Goal: Information Seeking & Learning: Check status

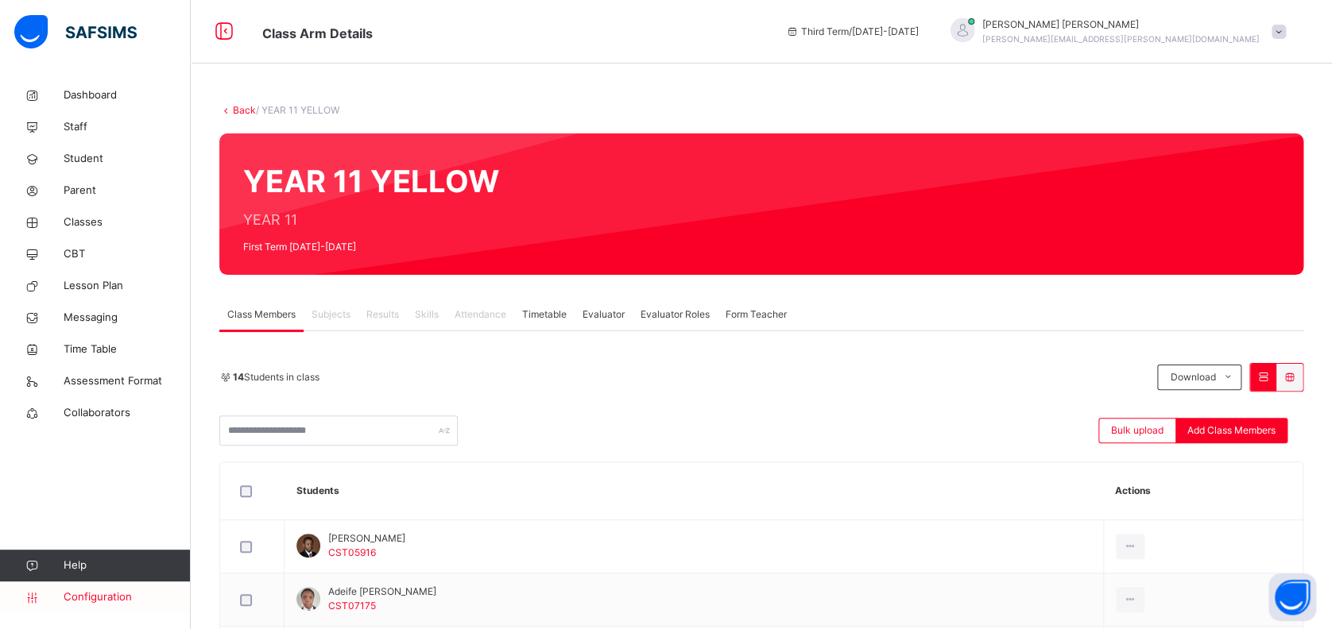
click at [103, 595] on span "Configuration" at bounding box center [127, 598] width 126 height 16
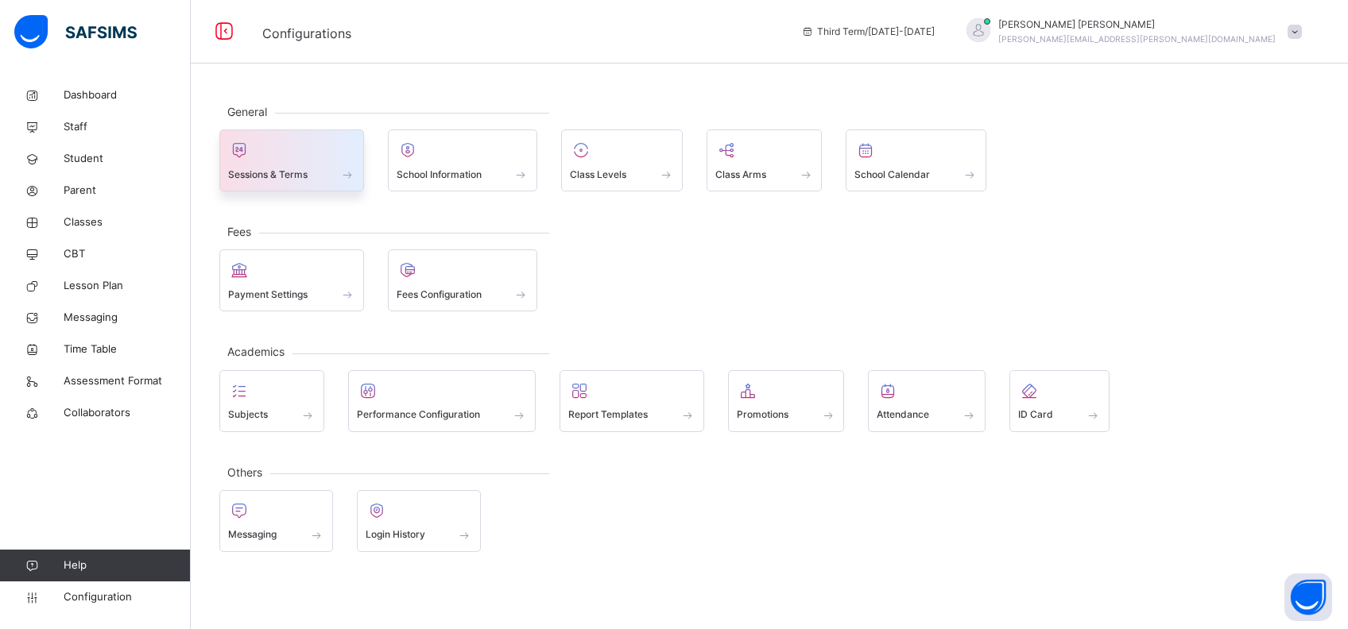
click at [273, 163] on span at bounding box center [291, 164] width 127 height 4
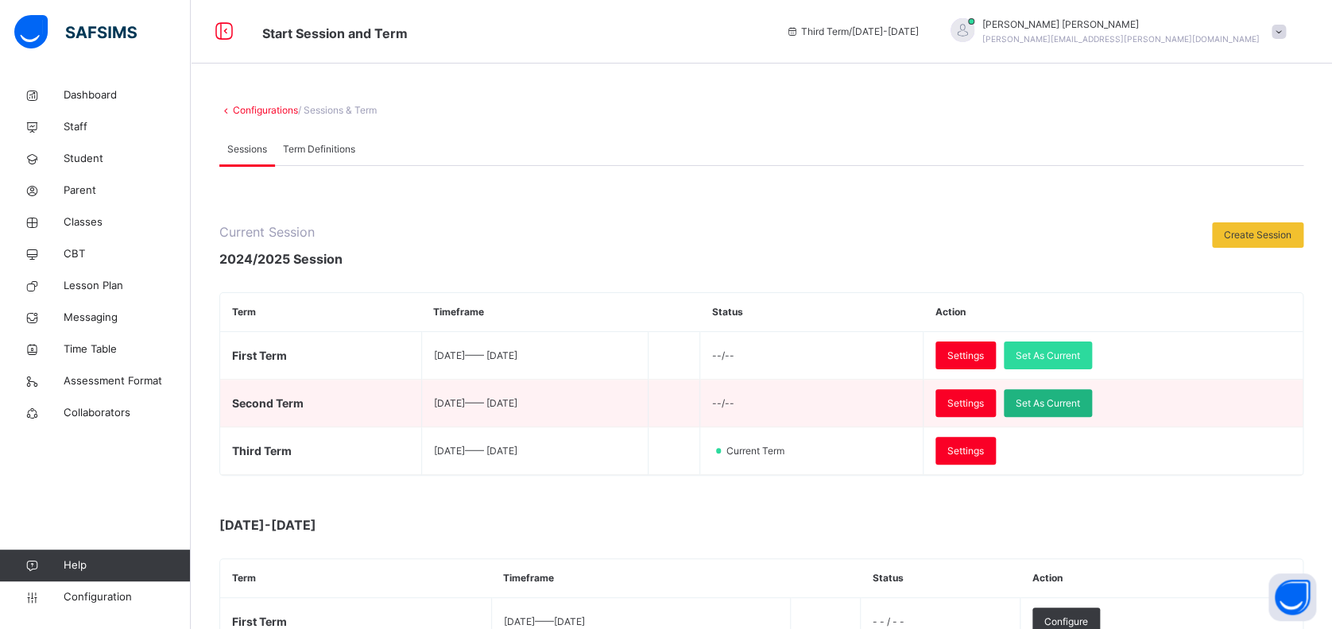
click at [1080, 401] on span "Set As Current" at bounding box center [1048, 404] width 64 height 14
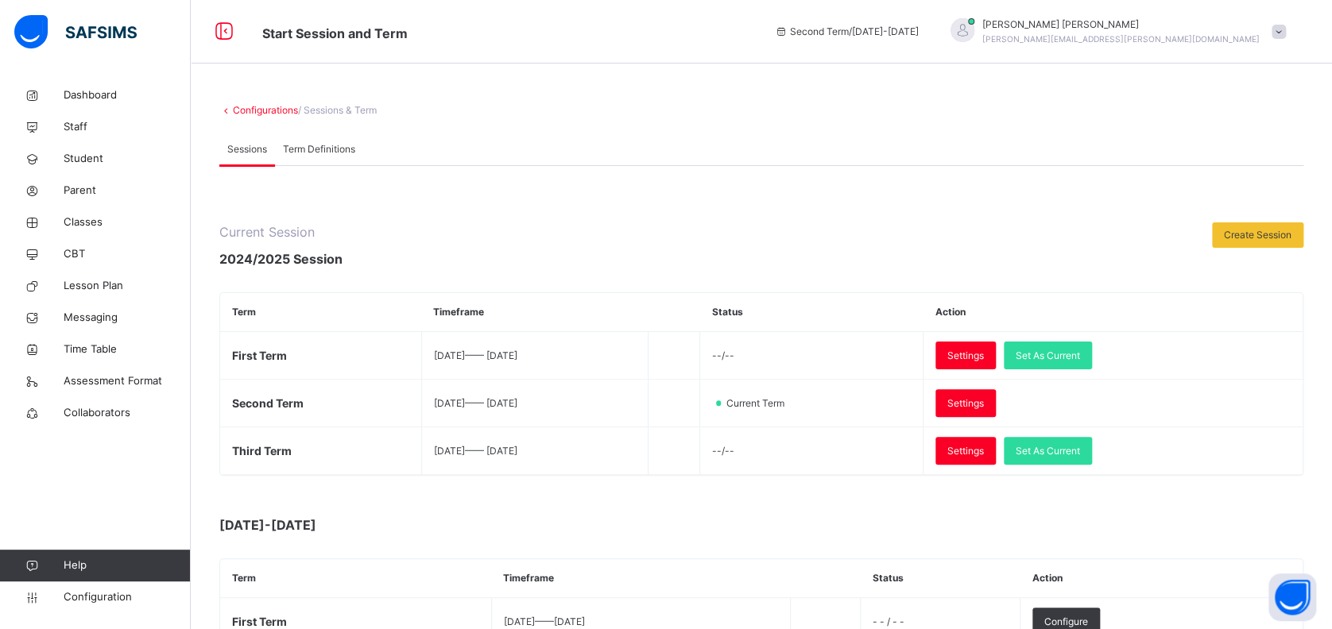
click at [1162, 33] on div "Kenneth Jacob kenneth.jacob@coronaschools.org" at bounding box center [1120, 31] width 277 height 29
click at [1233, 199] on span "Logout" at bounding box center [1234, 197] width 105 height 21
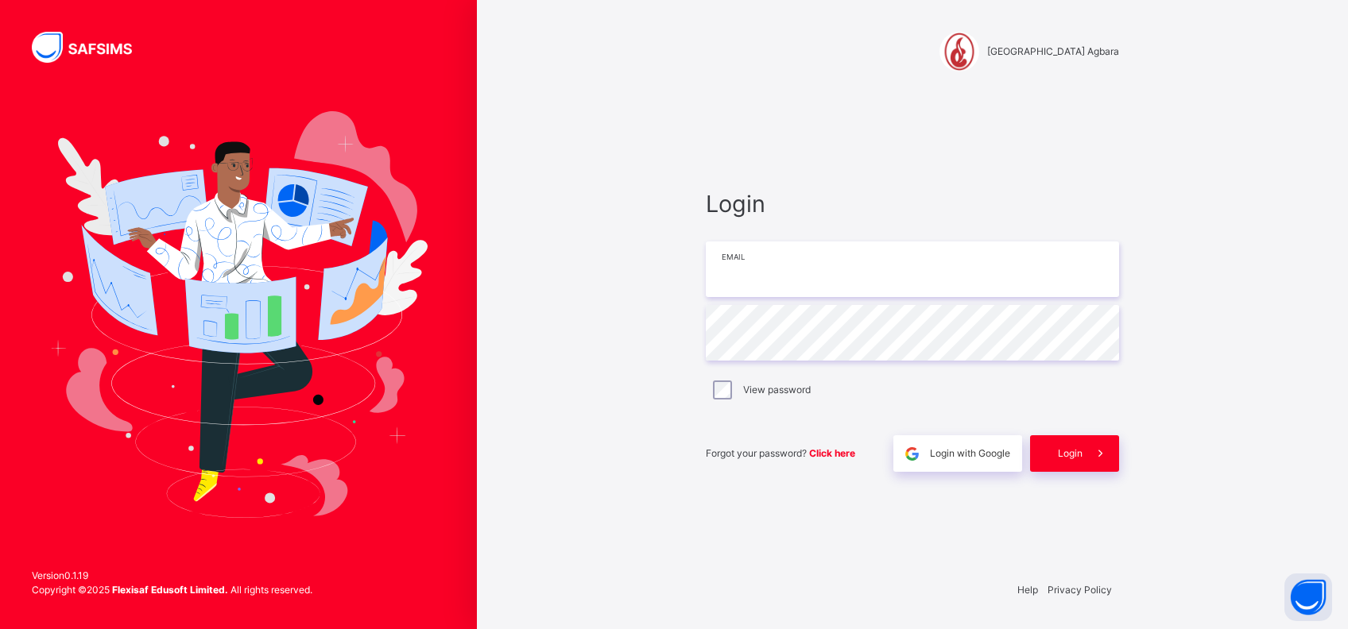
type input "**********"
click at [1051, 451] on div "Login" at bounding box center [1074, 454] width 89 height 37
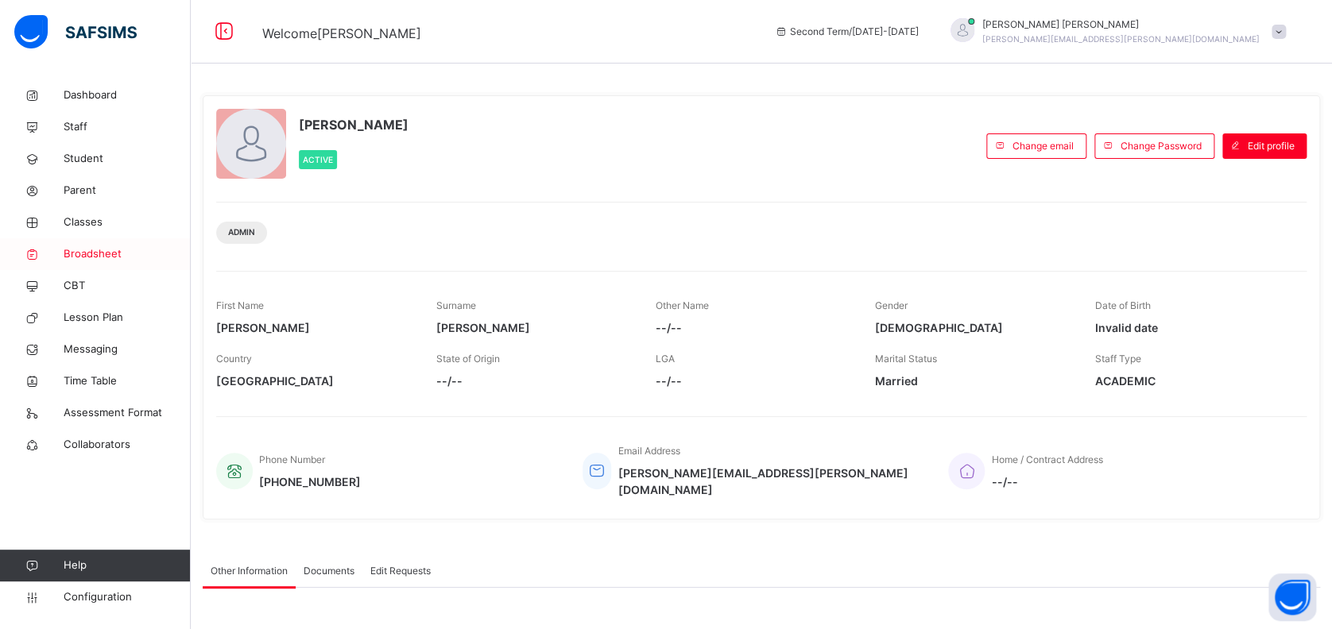
click at [98, 254] on span "Broadsheet" at bounding box center [127, 254] width 127 height 16
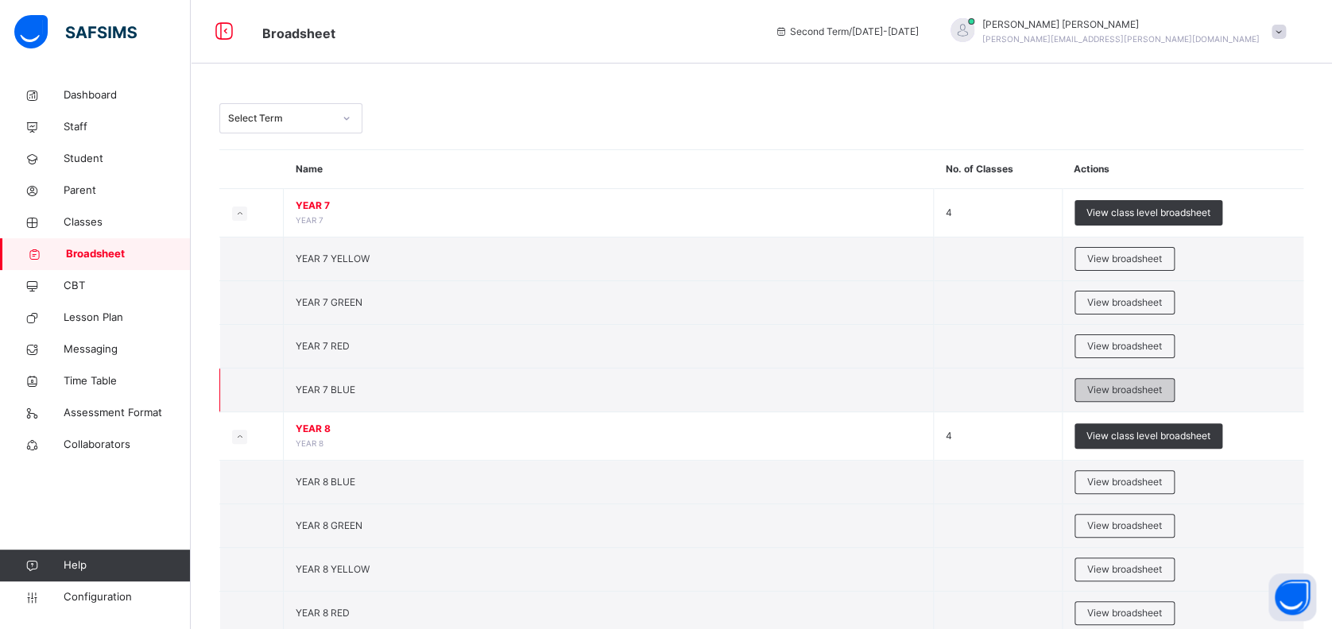
click at [1100, 386] on span "View broadsheet" at bounding box center [1124, 390] width 75 height 14
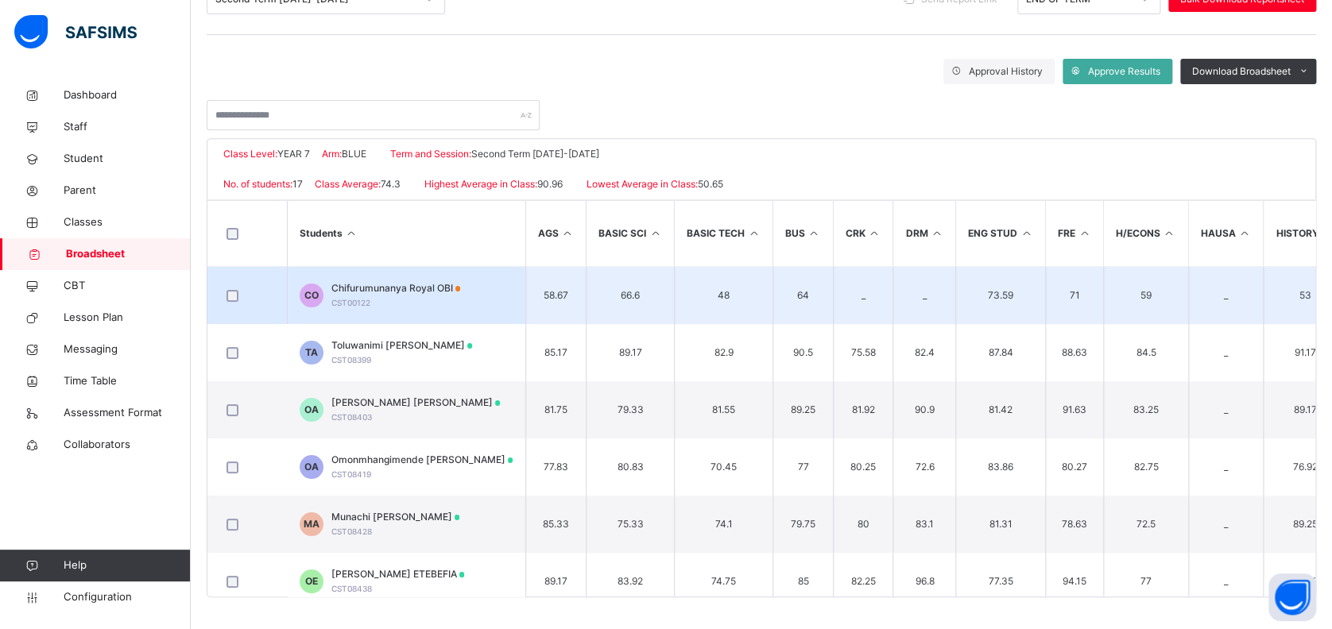
click at [428, 286] on span "Chifurumunanya Royal OBI" at bounding box center [396, 288] width 130 height 14
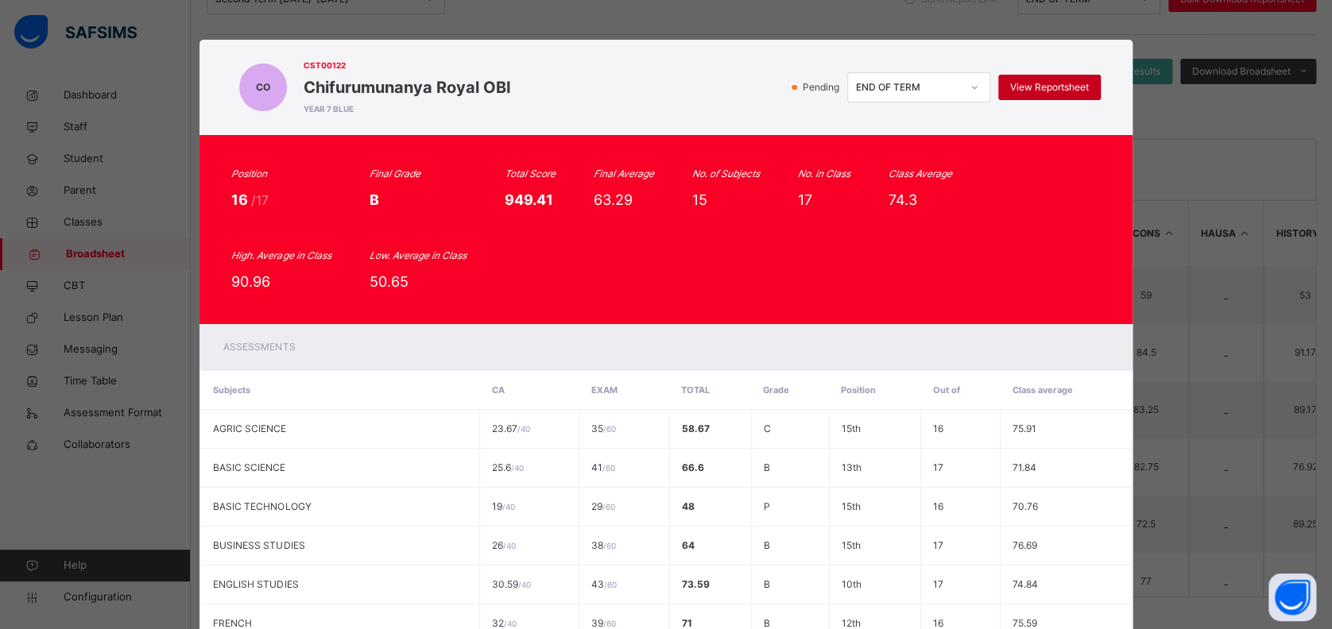
click at [1057, 79] on div "View Reportsheet" at bounding box center [1049, 87] width 103 height 25
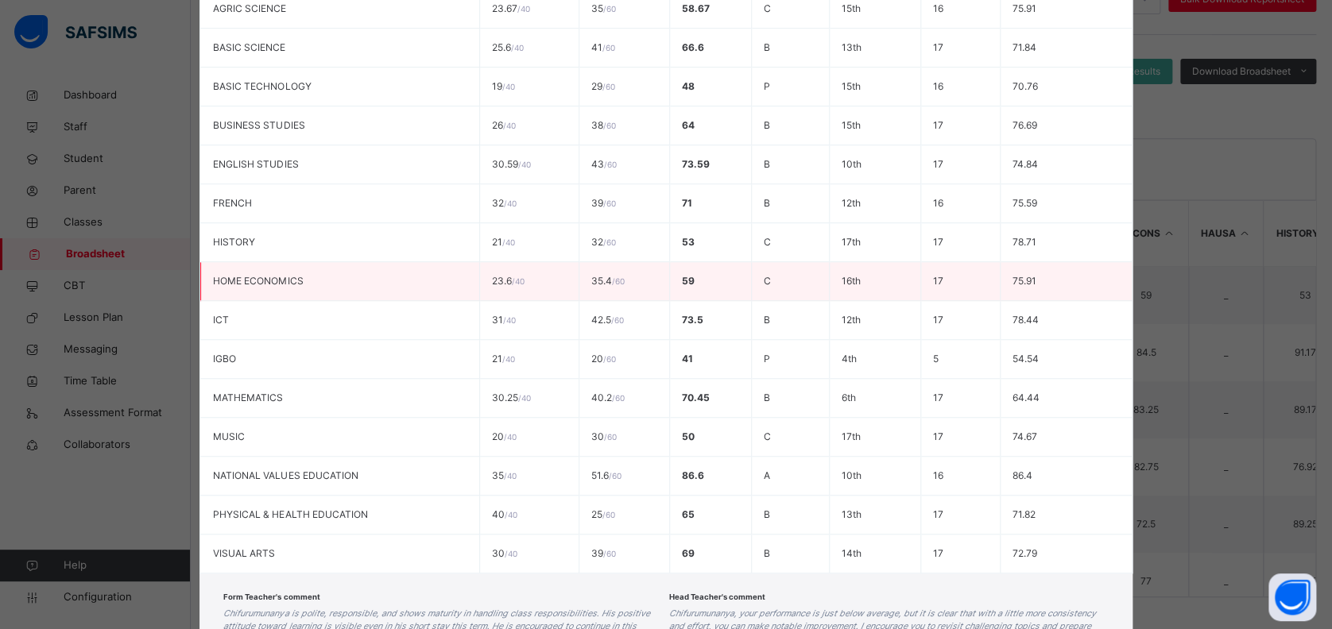
scroll to position [548, 0]
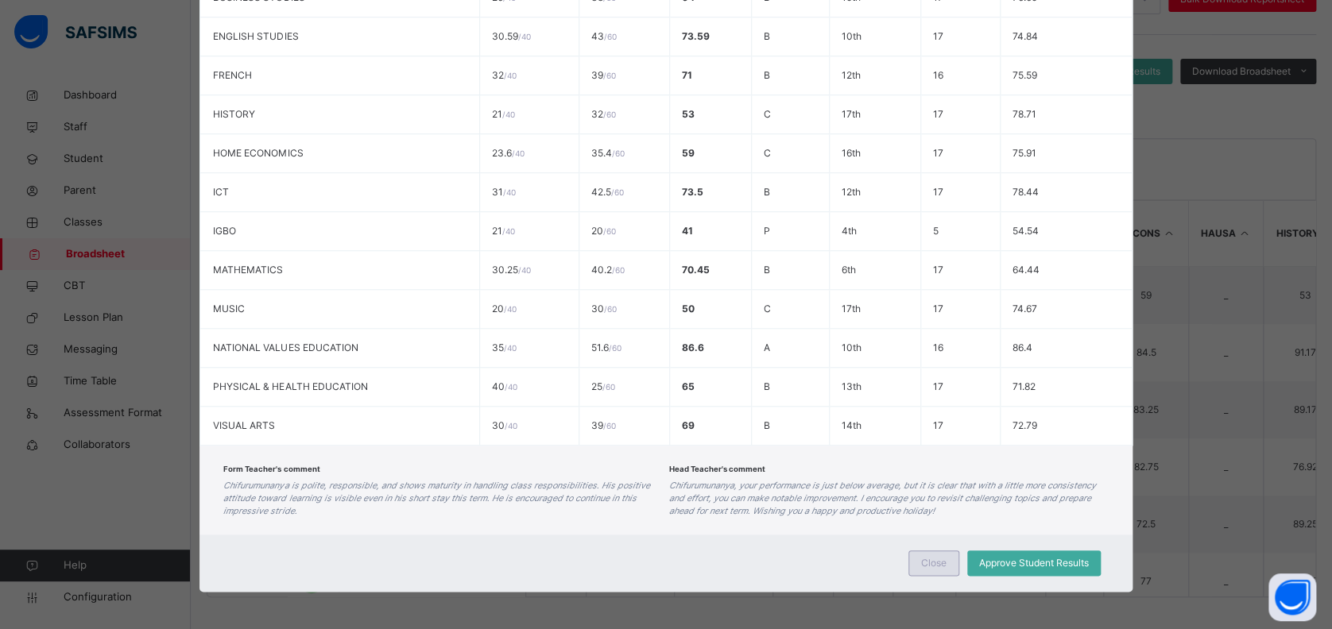
click at [932, 556] on span "Close" at bounding box center [933, 563] width 25 height 14
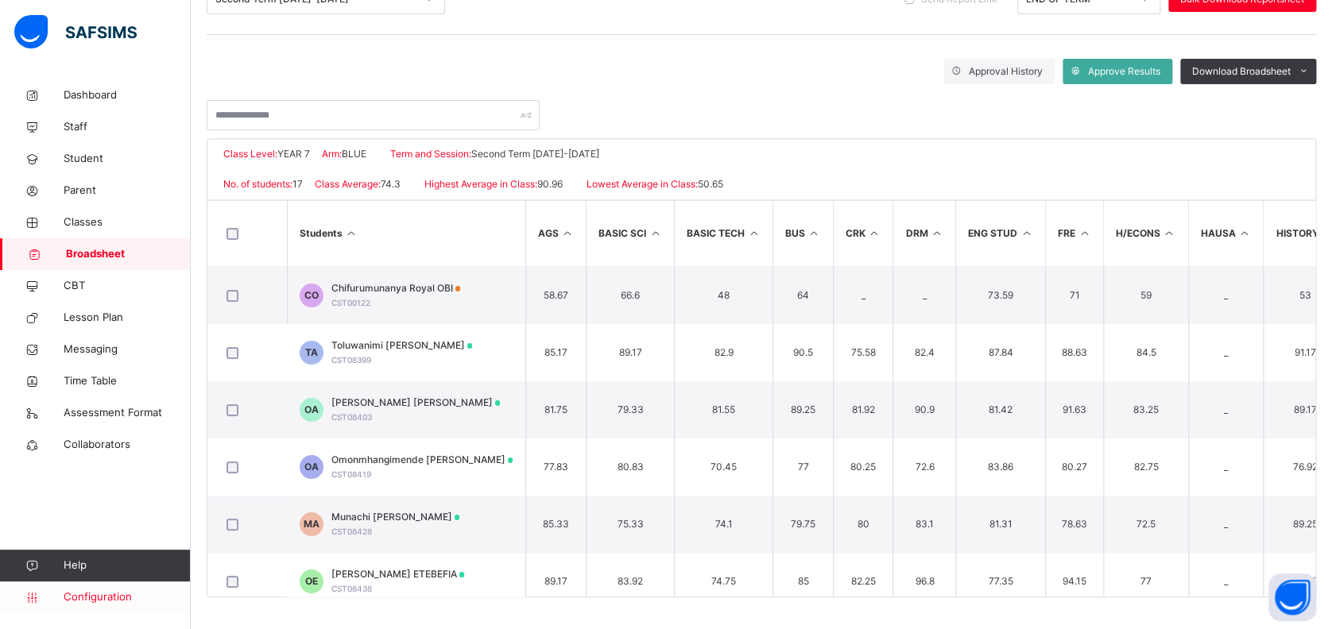
click at [107, 593] on span "Configuration" at bounding box center [127, 598] width 126 height 16
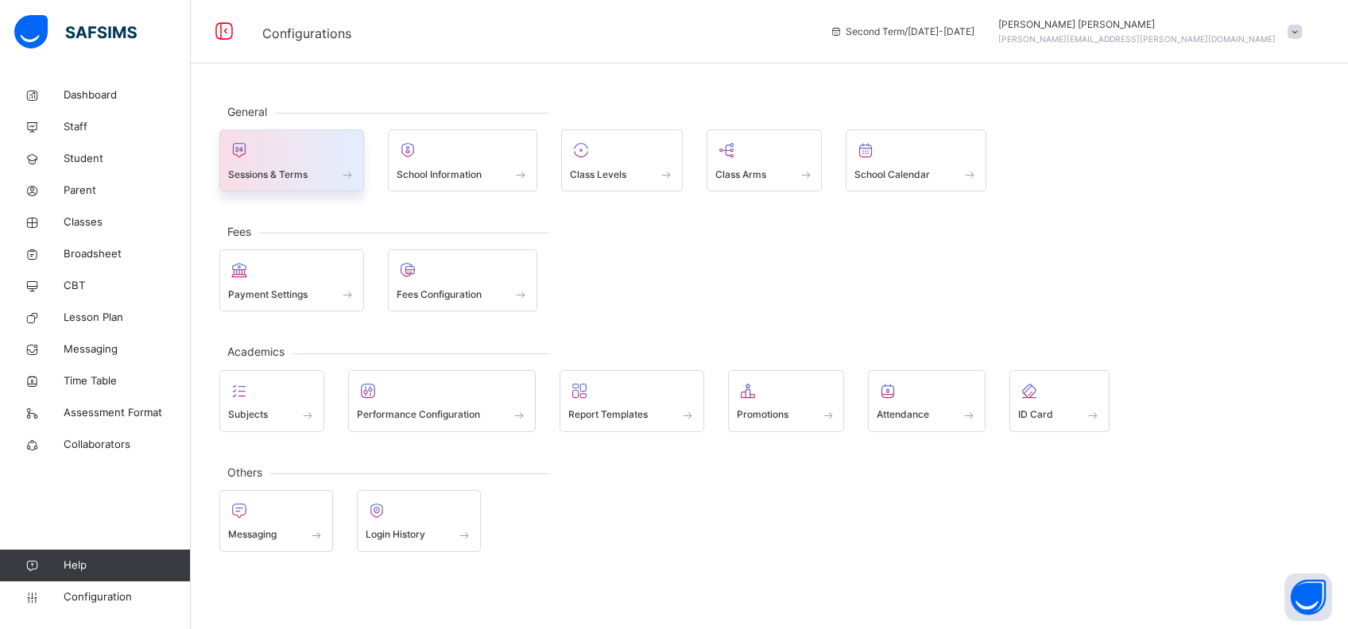
click at [286, 158] on div at bounding box center [291, 150] width 127 height 24
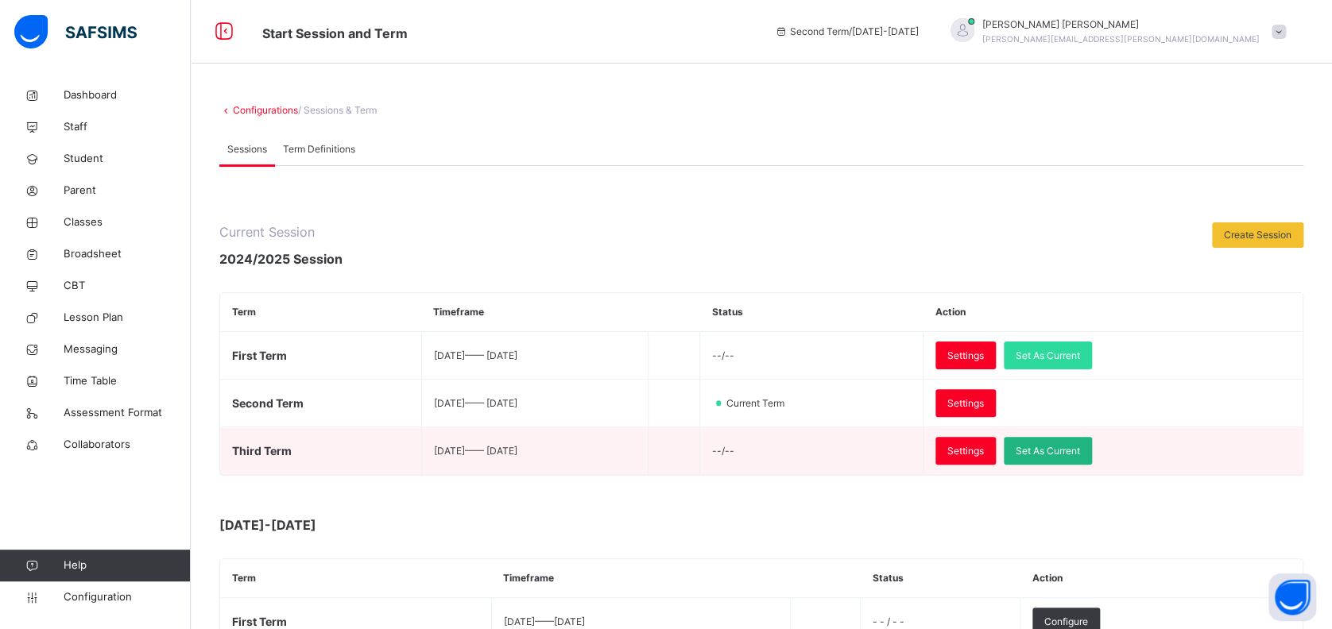
click at [1080, 444] on span "Set As Current" at bounding box center [1048, 451] width 64 height 14
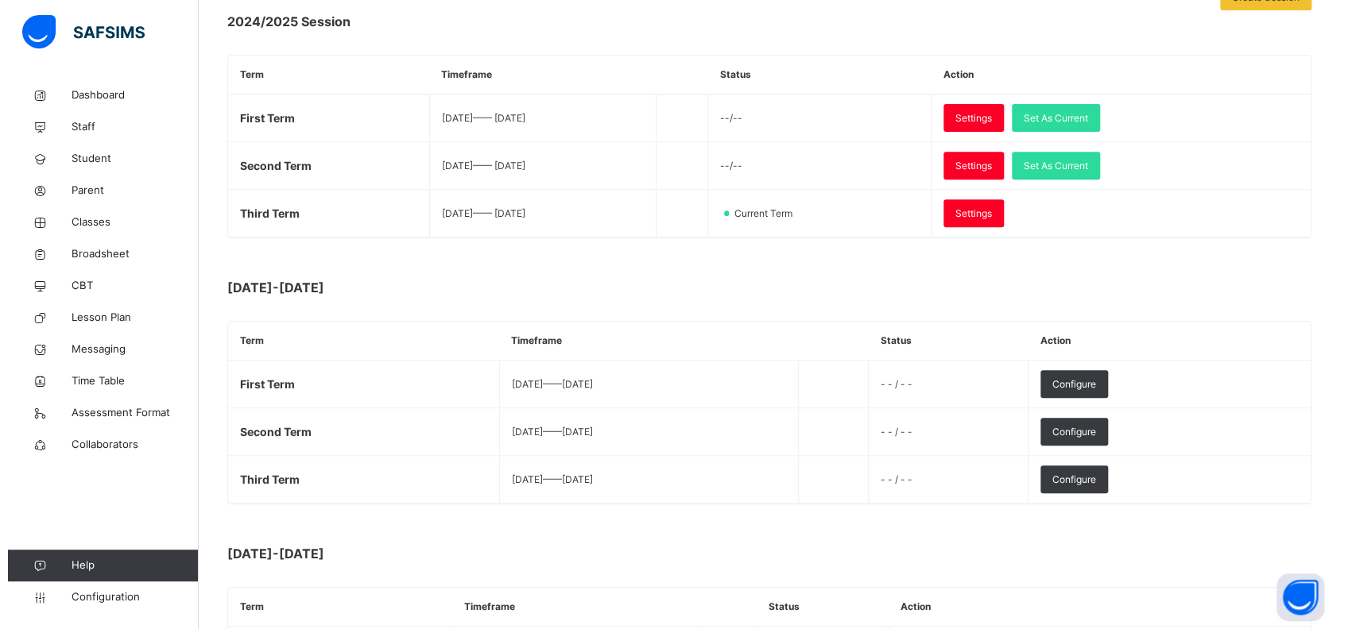
scroll to position [318, 0]
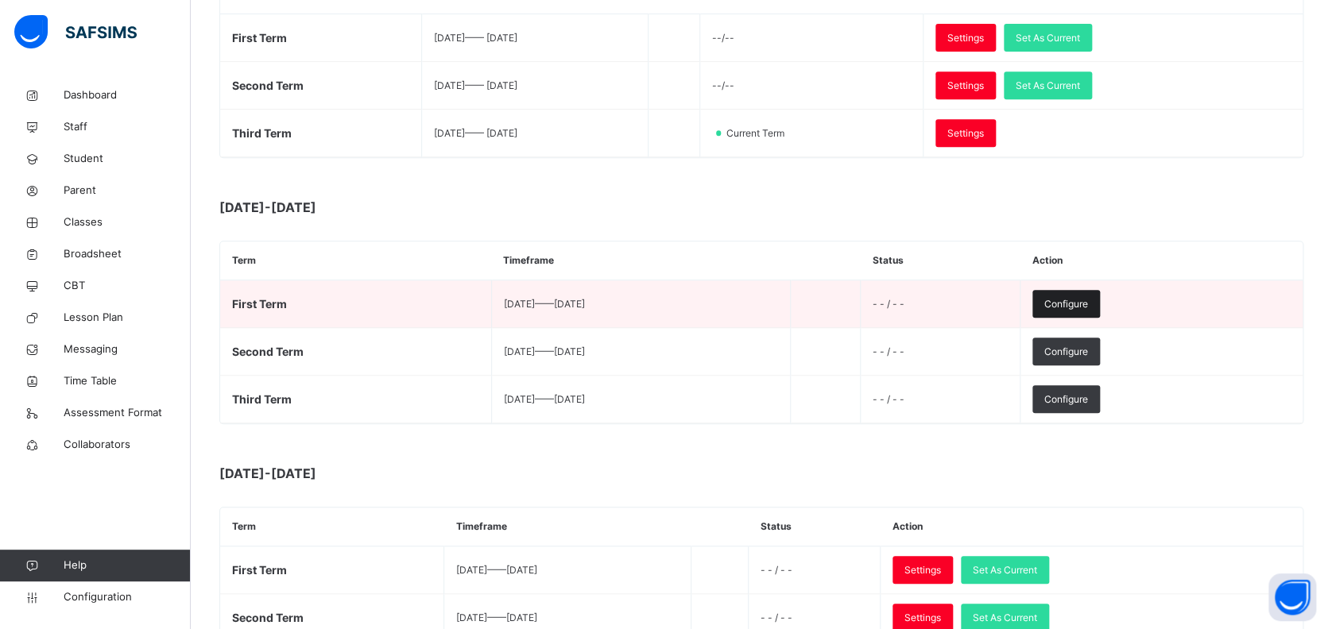
click at [1088, 303] on span "Configure" at bounding box center [1066, 304] width 44 height 14
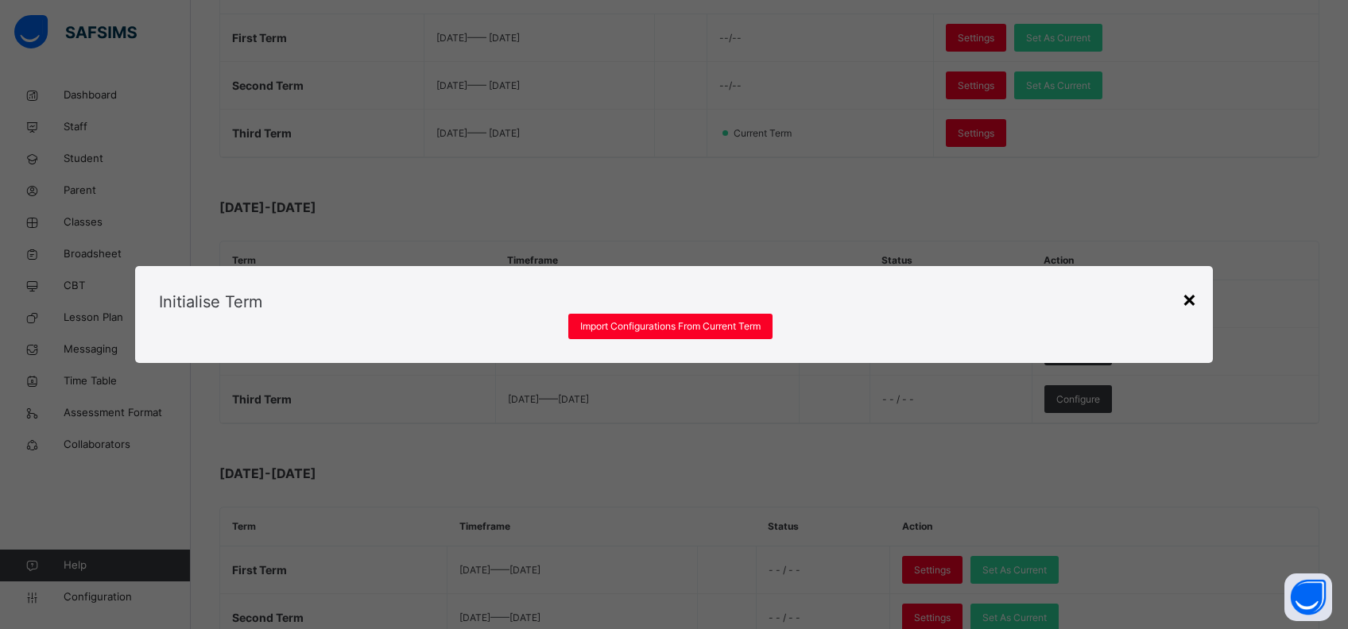
click at [1187, 282] on div "×" at bounding box center [1189, 298] width 15 height 33
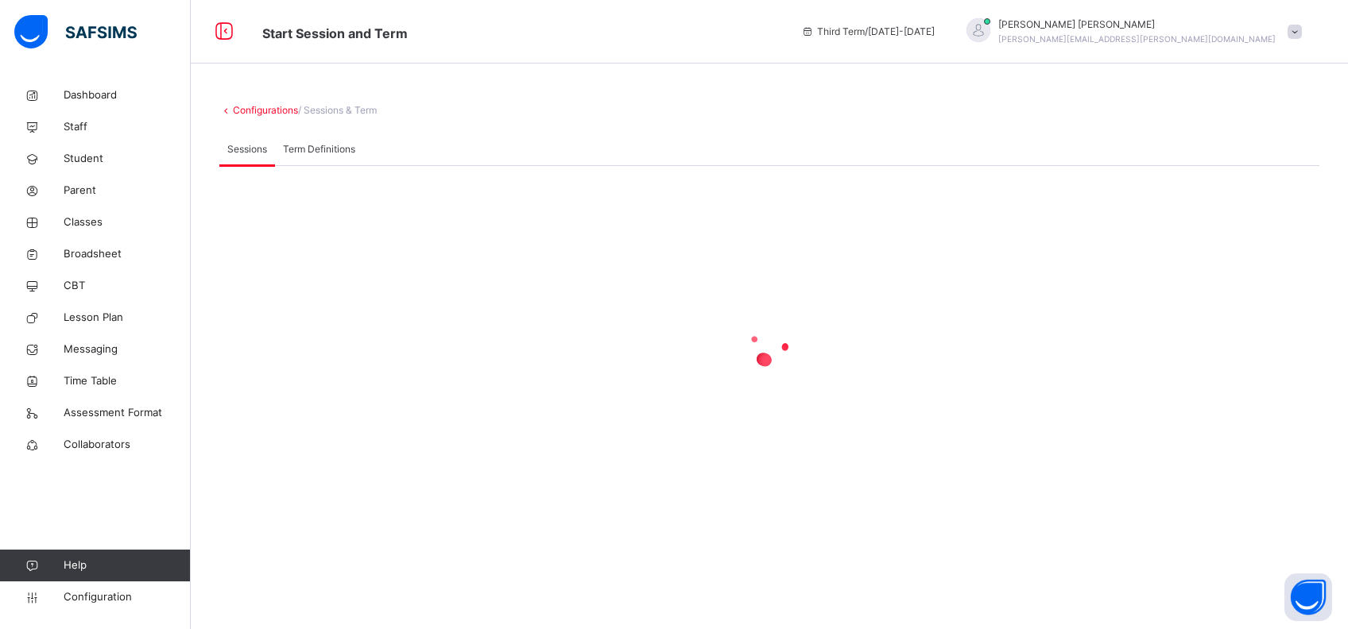
scroll to position [0, 0]
